Goal: Find specific page/section

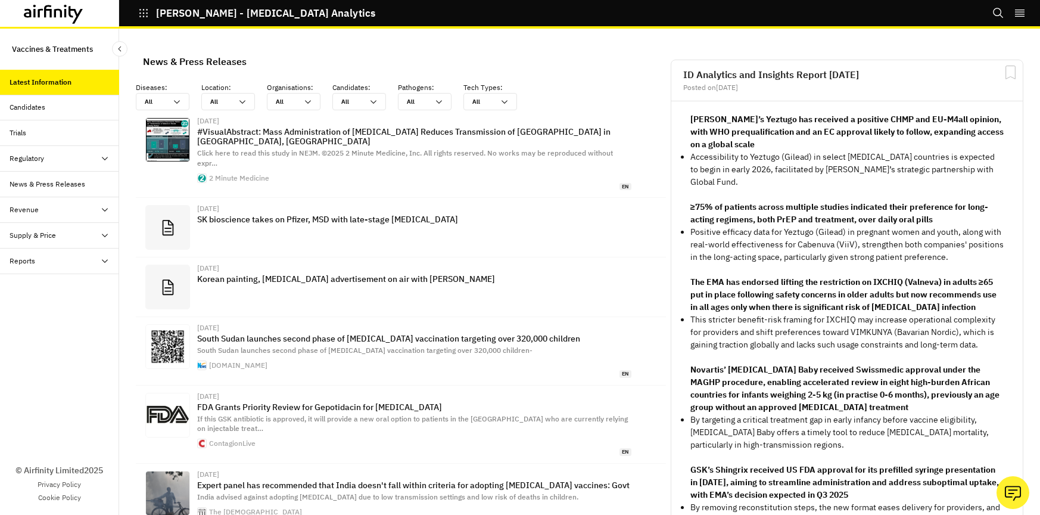
scroll to position [794, 357]
click at [149, 20] on button "[PERSON_NAME] - [MEDICAL_DATA] Analytics" at bounding box center [256, 13] width 237 height 20
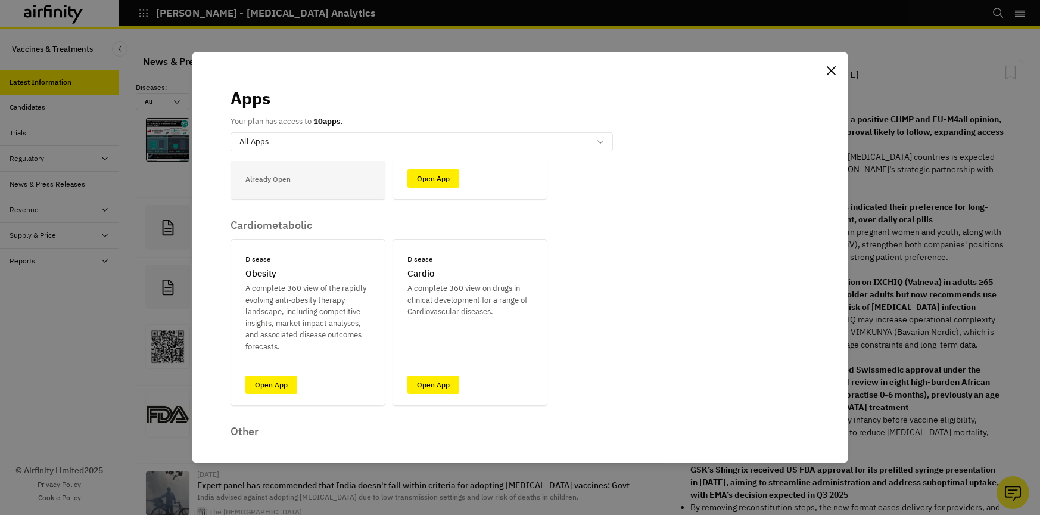
scroll to position [79, 0]
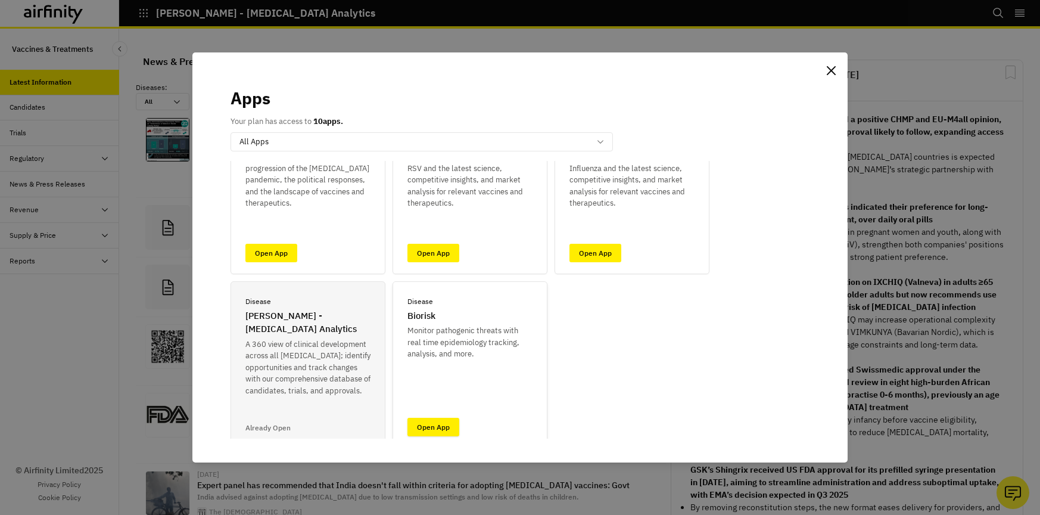
click at [446, 434] on link "Open App" at bounding box center [433, 426] width 52 height 18
